Goal: Information Seeking & Learning: Learn about a topic

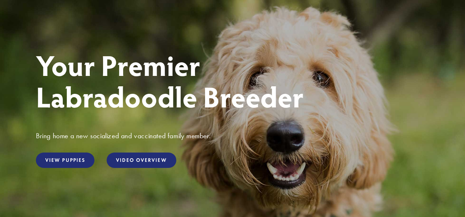
scroll to position [62, 0]
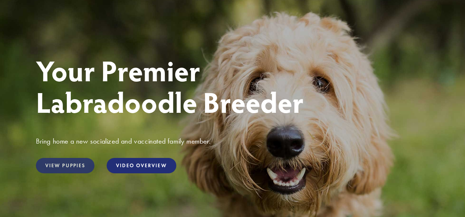
click at [53, 165] on link "View Puppies" at bounding box center [65, 165] width 58 height 15
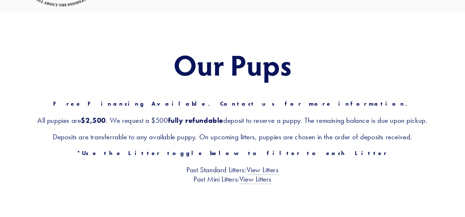
click at [440, 178] on div "Our Pups Free Financing Available. Contact us for more information. All puppies…" at bounding box center [232, 116] width 465 height 207
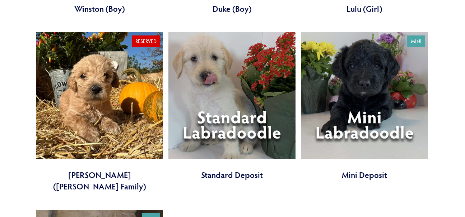
scroll to position [1947, 0]
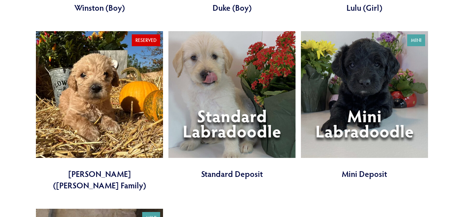
click at [376, 86] on link at bounding box center [364, 105] width 127 height 149
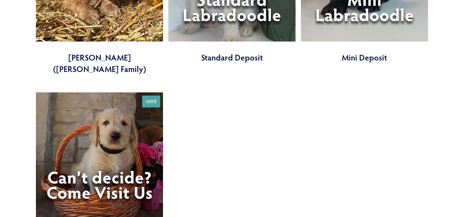
scroll to position [2063, 0]
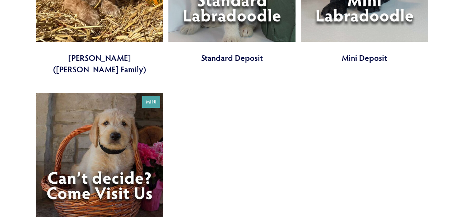
click at [74, 125] on link at bounding box center [99, 167] width 127 height 149
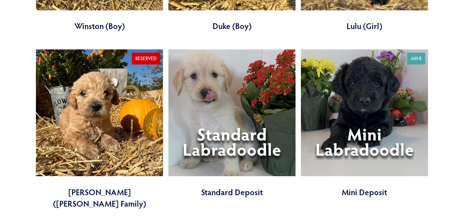
scroll to position [1924, 0]
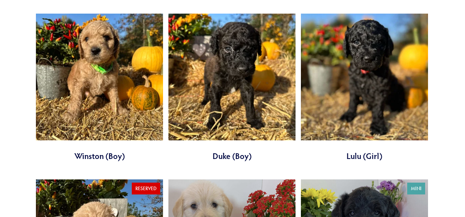
scroll to position [1785, 0]
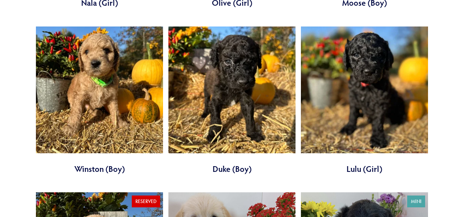
click at [302, 148] on link at bounding box center [364, 101] width 127 height 149
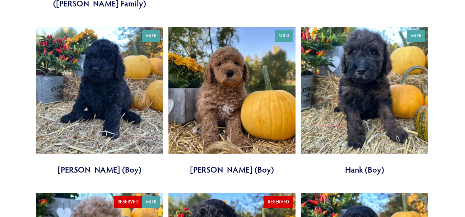
scroll to position [1267, 0]
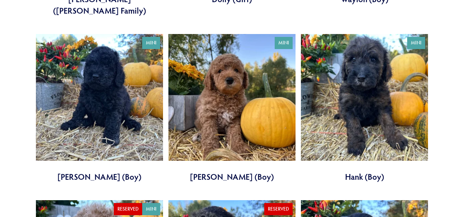
click at [75, 104] on link at bounding box center [99, 108] width 127 height 149
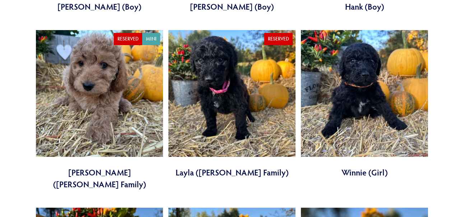
scroll to position [1433, 0]
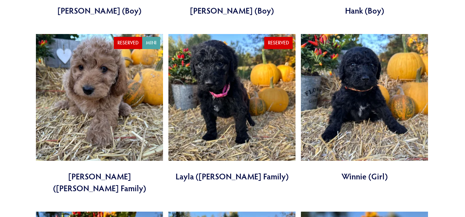
click at [113, 98] on link at bounding box center [99, 114] width 127 height 160
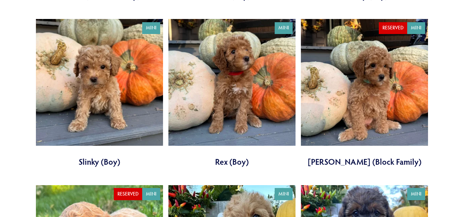
scroll to position [937, 0]
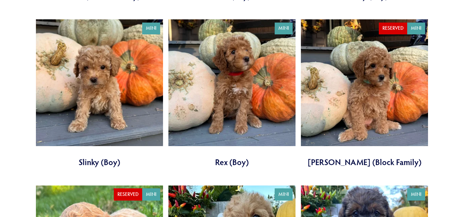
click at [117, 102] on link at bounding box center [99, 93] width 127 height 149
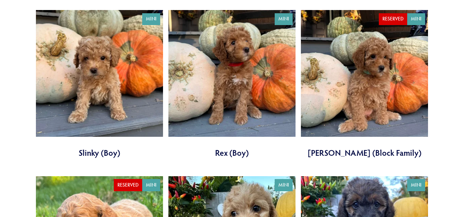
click at [258, 114] on link at bounding box center [231, 84] width 127 height 149
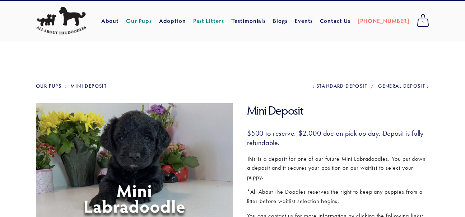
scroll to position [10, 0]
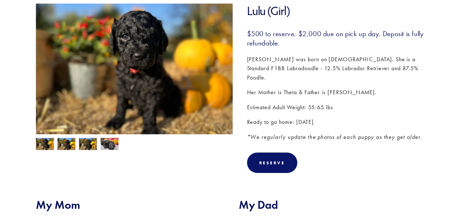
scroll to position [117, 0]
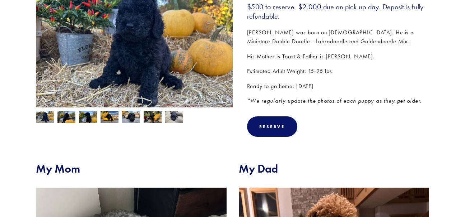
scroll to position [141, 0]
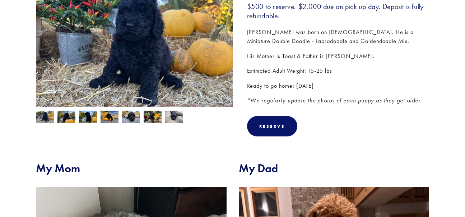
click at [65, 116] on img at bounding box center [66, 118] width 18 height 14
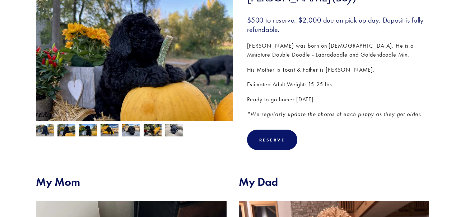
scroll to position [122, 0]
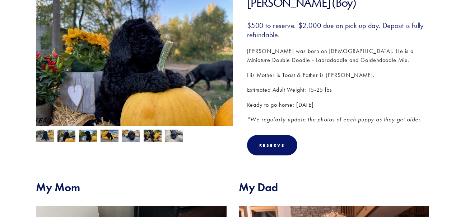
click at [85, 142] on img at bounding box center [88, 137] width 18 height 14
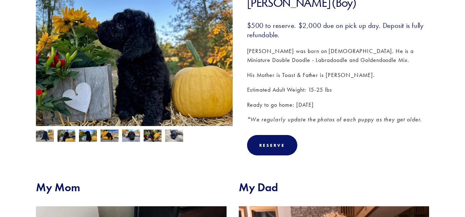
click at [110, 137] on img at bounding box center [109, 137] width 18 height 14
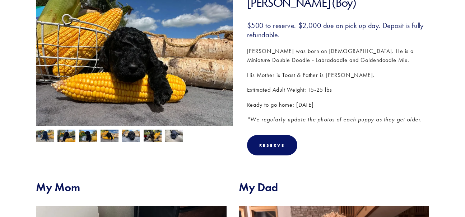
click at [128, 136] on img at bounding box center [131, 136] width 18 height 14
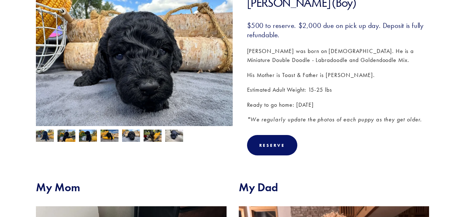
click at [161, 137] on img at bounding box center [153, 137] width 18 height 14
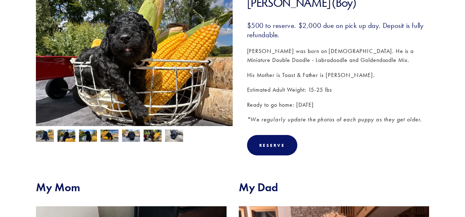
click at [180, 136] on img at bounding box center [174, 136] width 18 height 14
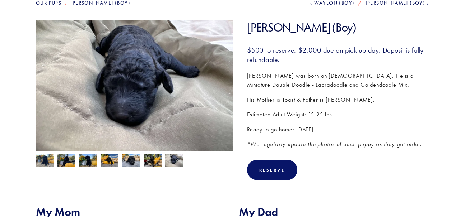
scroll to position [96, 0]
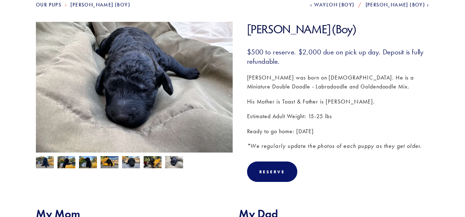
click at [44, 164] on img at bounding box center [45, 163] width 18 height 14
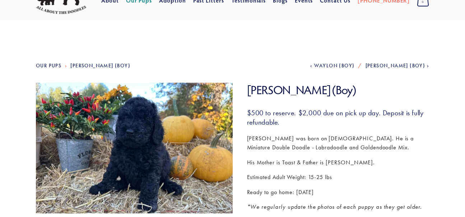
scroll to position [0, 0]
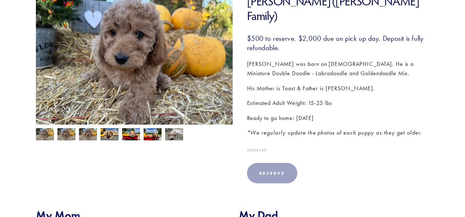
scroll to position [124, 0]
click at [65, 136] on img at bounding box center [66, 134] width 18 height 14
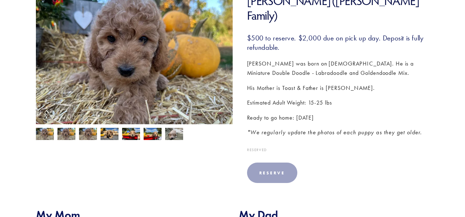
click at [93, 135] on img at bounding box center [88, 134] width 18 height 14
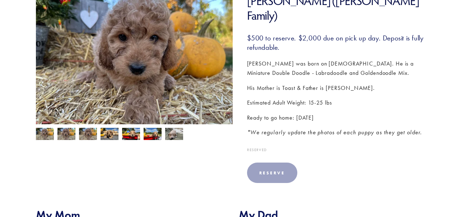
click at [111, 136] on img at bounding box center [109, 134] width 18 height 14
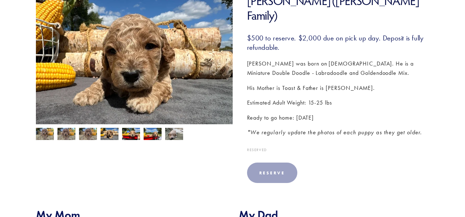
click at [130, 138] on img at bounding box center [131, 135] width 18 height 14
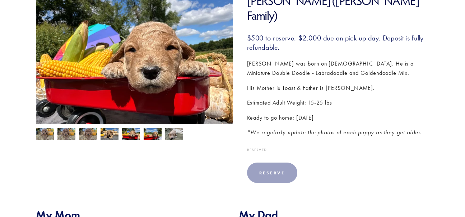
click at [153, 137] on img at bounding box center [153, 135] width 18 height 14
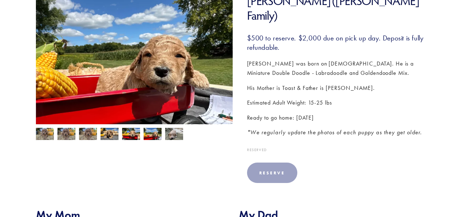
click at [174, 138] on img at bounding box center [174, 134] width 18 height 14
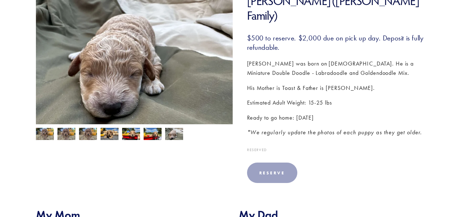
click at [45, 135] on img at bounding box center [45, 135] width 18 height 14
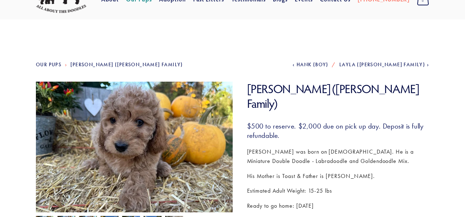
scroll to position [0, 0]
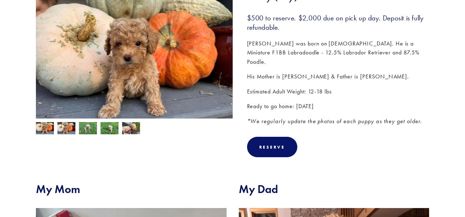
scroll to position [125, 0]
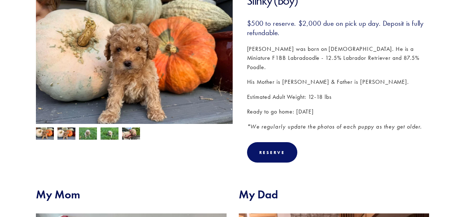
click at [135, 134] on img at bounding box center [131, 135] width 18 height 14
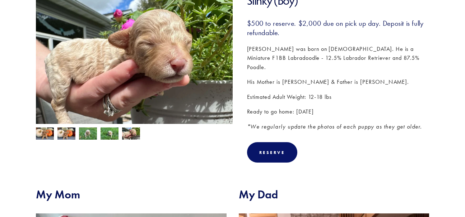
click at [112, 135] on img at bounding box center [109, 135] width 18 height 14
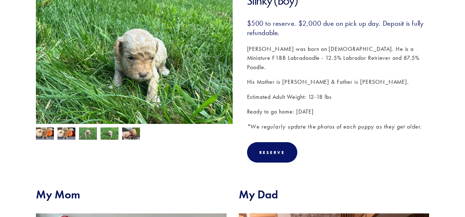
click at [92, 137] on img at bounding box center [88, 135] width 18 height 14
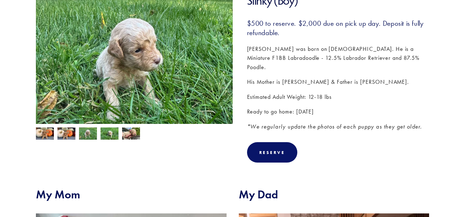
click at [70, 137] on img at bounding box center [66, 134] width 18 height 14
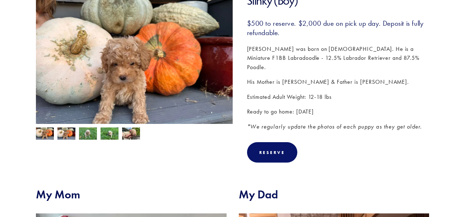
click at [47, 130] on img at bounding box center [45, 135] width 18 height 14
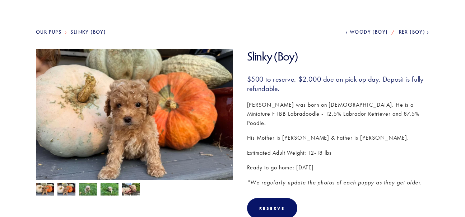
scroll to position [81, 0]
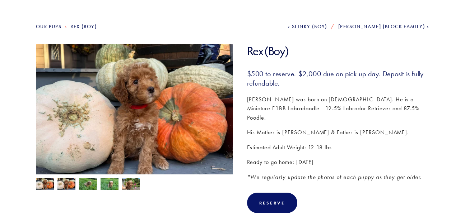
scroll to position [79, 0]
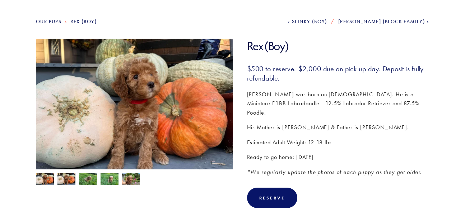
click at [132, 179] on img at bounding box center [131, 180] width 18 height 14
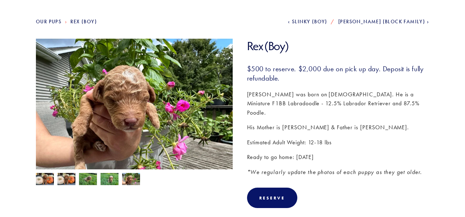
click at [109, 180] on img at bounding box center [109, 180] width 18 height 14
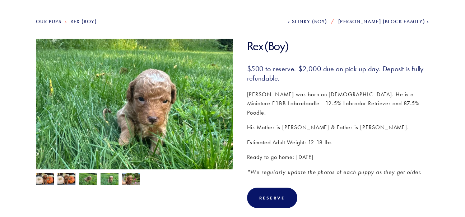
click at [90, 179] on img at bounding box center [88, 180] width 18 height 14
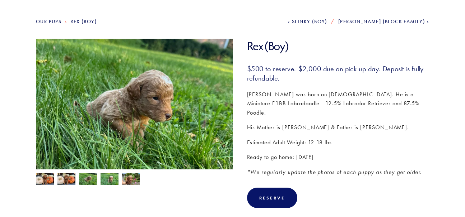
click at [70, 180] on img at bounding box center [66, 180] width 18 height 14
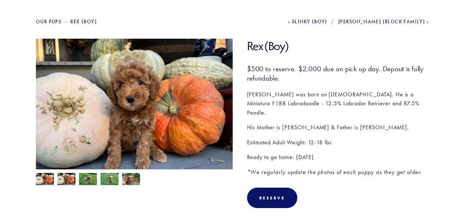
click at [44, 178] on img at bounding box center [45, 180] width 18 height 14
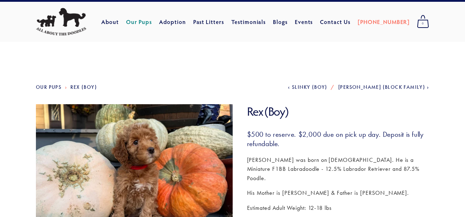
scroll to position [0, 0]
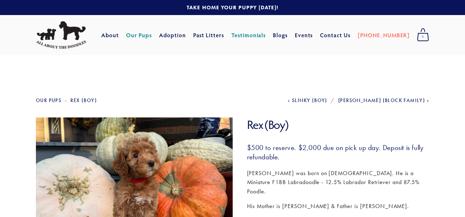
click at [266, 36] on link "Testimonials" at bounding box center [248, 35] width 35 height 13
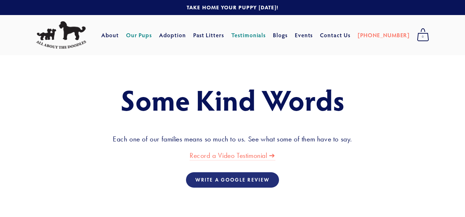
click at [152, 35] on link "Our Pups" at bounding box center [139, 35] width 26 height 13
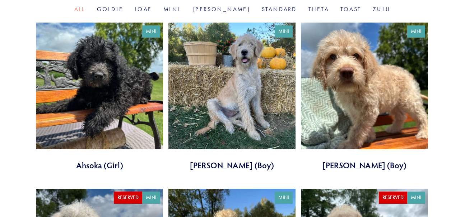
scroll to position [262, 0]
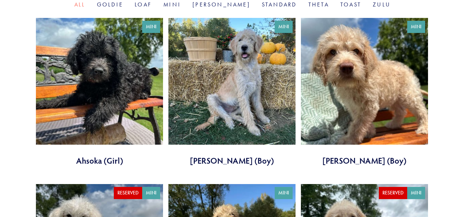
click at [387, 110] on link at bounding box center [364, 92] width 127 height 149
click at [130, 103] on link at bounding box center [99, 92] width 127 height 149
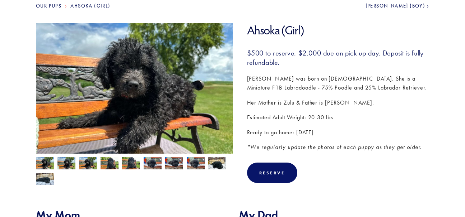
scroll to position [96, 0]
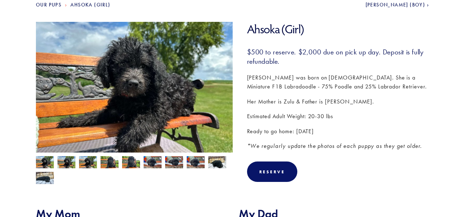
click at [46, 182] on img at bounding box center [45, 179] width 18 height 14
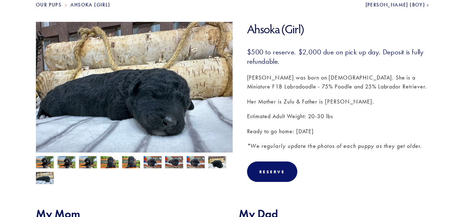
click at [69, 163] on img at bounding box center [66, 163] width 18 height 14
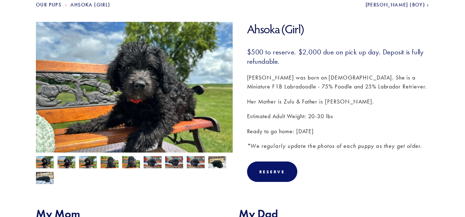
click at [46, 162] on img at bounding box center [45, 163] width 18 height 14
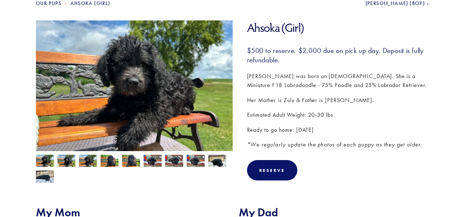
scroll to position [98, 0]
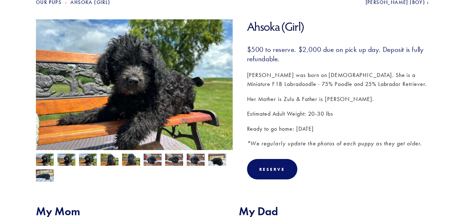
click at [49, 159] on img at bounding box center [45, 161] width 18 height 14
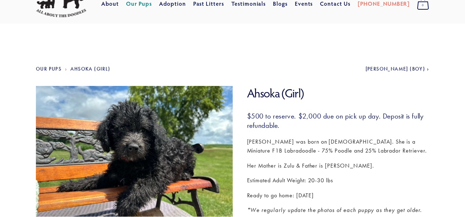
scroll to position [34, 0]
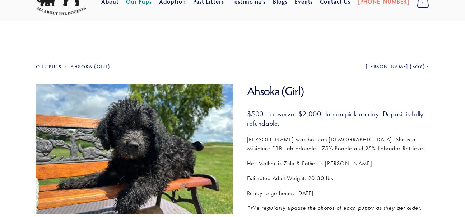
click at [413, 66] on span "[PERSON_NAME] (Boy)" at bounding box center [395, 67] width 60 height 6
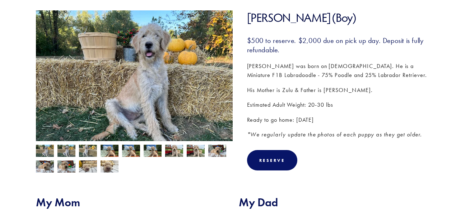
scroll to position [109, 0]
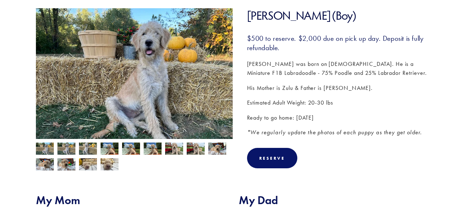
click at [178, 147] on img at bounding box center [174, 150] width 18 height 14
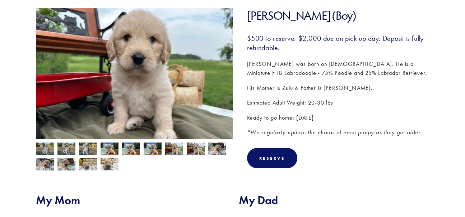
click at [155, 152] on img at bounding box center [153, 150] width 18 height 14
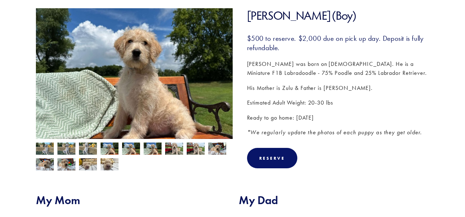
click at [134, 150] on img at bounding box center [131, 150] width 18 height 14
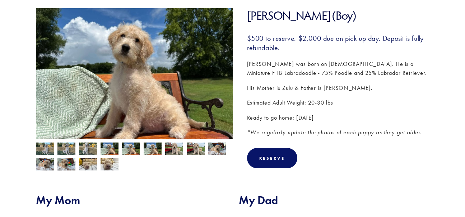
click at [113, 150] on img at bounding box center [109, 150] width 18 height 14
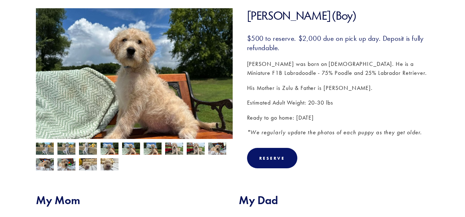
click at [89, 146] on img at bounding box center [88, 150] width 18 height 14
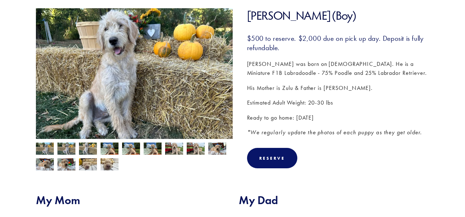
click at [71, 146] on img at bounding box center [66, 150] width 18 height 14
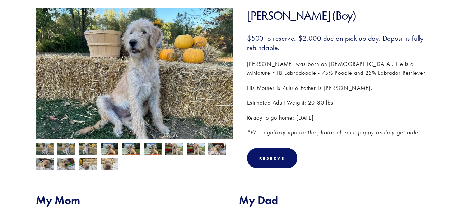
click at [49, 147] on img at bounding box center [45, 150] width 18 height 14
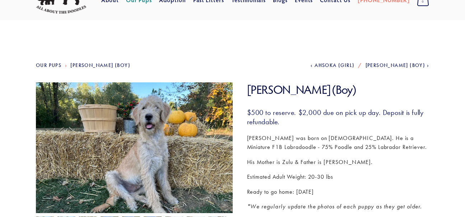
scroll to position [0, 0]
